Goal: Task Accomplishment & Management: Use online tool/utility

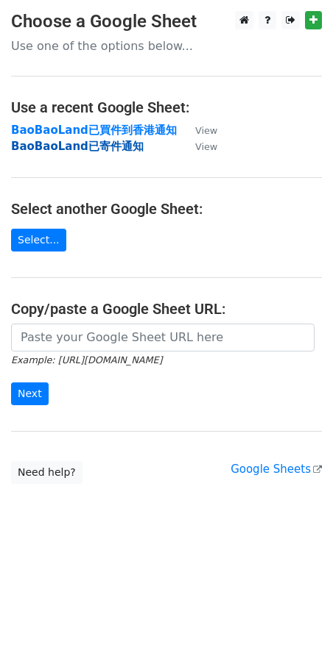
click at [85, 149] on strong "BaoBaoLand已寄件通知" at bounding box center [77, 146] width 132 height 13
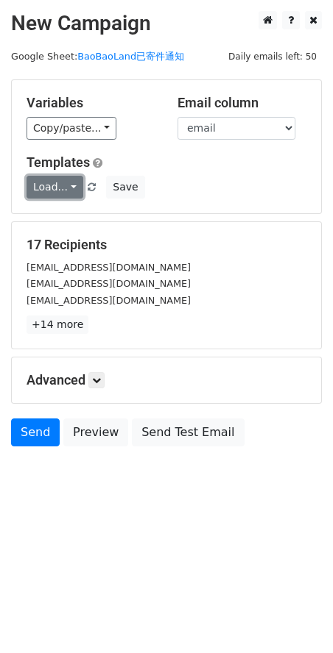
click at [68, 183] on link "Load..." at bounding box center [54, 187] width 57 height 23
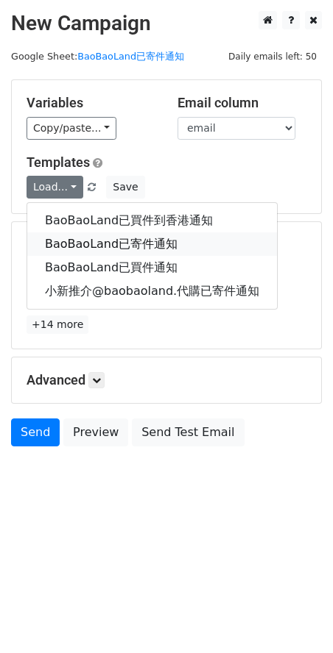
click at [96, 246] on link "BaoBaoLand已寄件通知" at bounding box center [151, 245] width 249 height 24
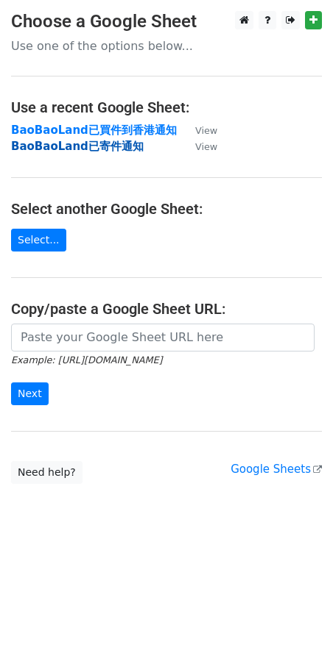
click at [110, 149] on strong "BaoBaoLand已寄件通知" at bounding box center [77, 146] width 132 height 13
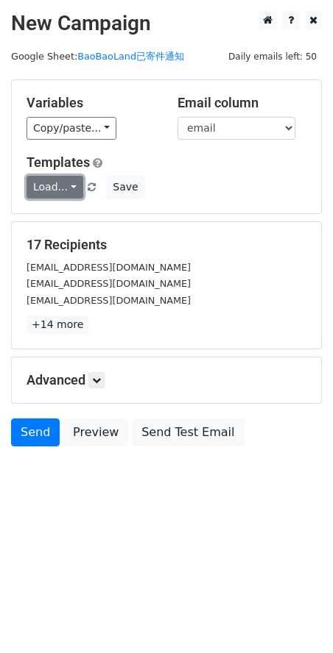
click at [73, 189] on link "Load..." at bounding box center [54, 187] width 57 height 23
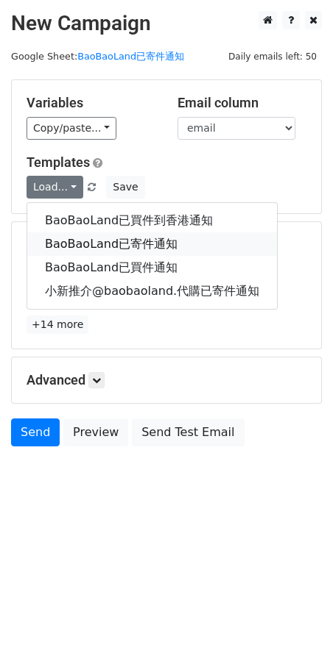
click at [74, 244] on link "BaoBaoLand已寄件通知" at bounding box center [151, 245] width 249 height 24
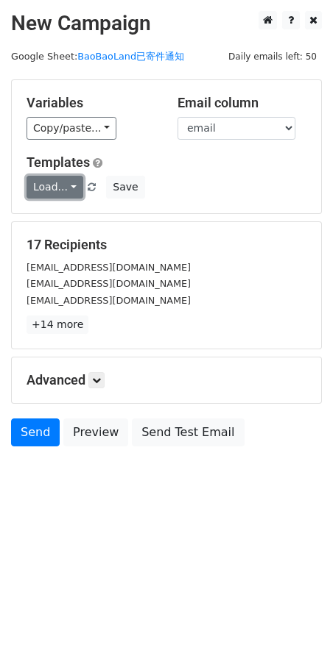
click at [71, 186] on link "Load..." at bounding box center [54, 187] width 57 height 23
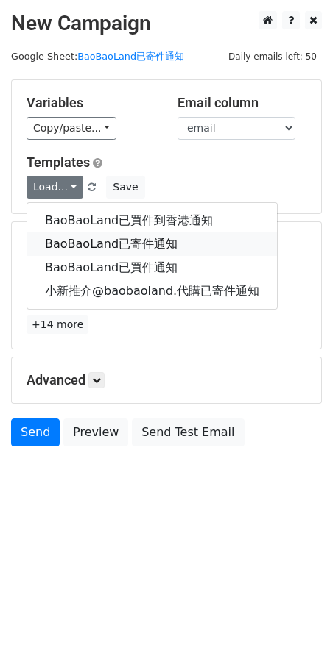
click at [102, 244] on link "BaoBaoLand已寄件通知" at bounding box center [151, 245] width 249 height 24
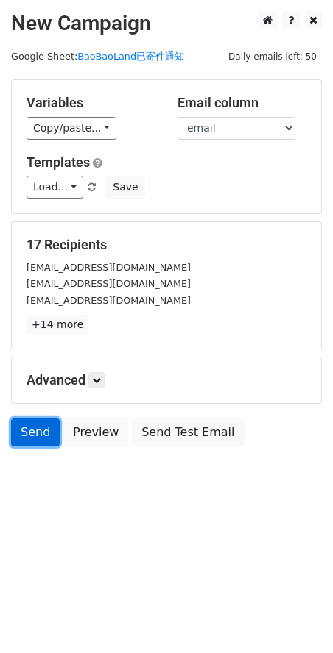
click at [33, 434] on link "Send" at bounding box center [35, 433] width 49 height 28
